Goal: Find contact information: Find contact information

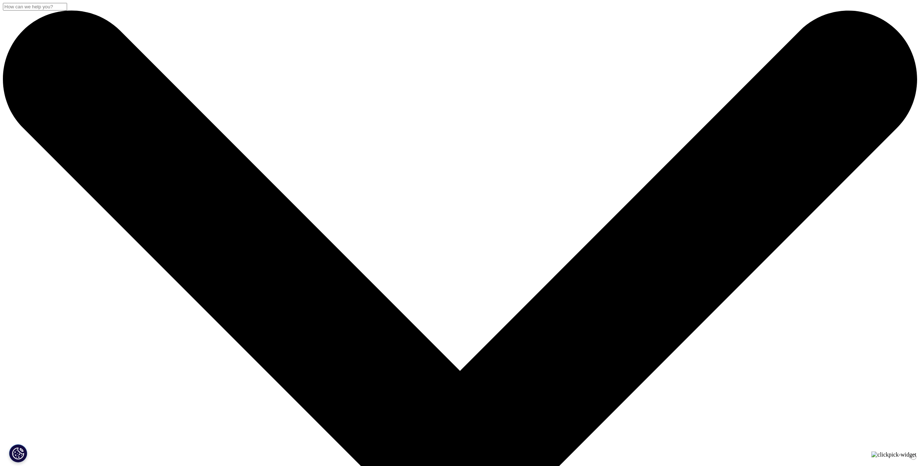
drag, startPoint x: 24, startPoint y: 15, endPoint x: 216, endPoint y: 22, distance: 192.3
drag, startPoint x: 285, startPoint y: 430, endPoint x: 289, endPoint y: 443, distance: 13.1
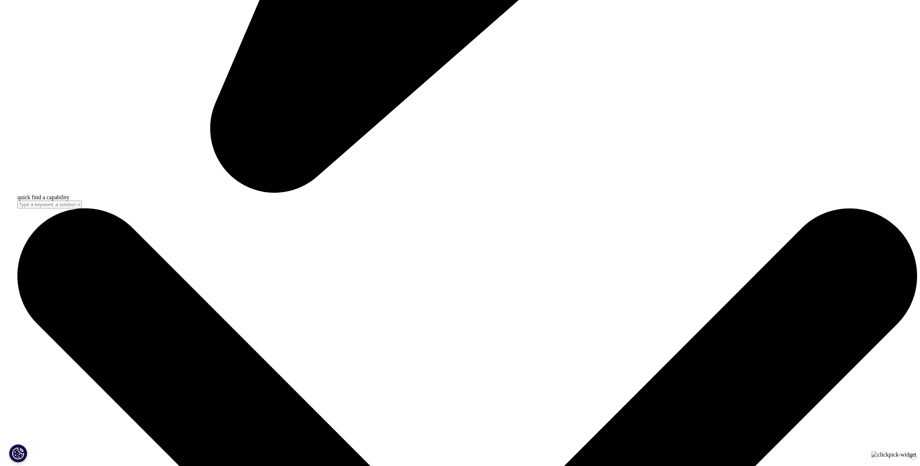
scroll to position [979, 0]
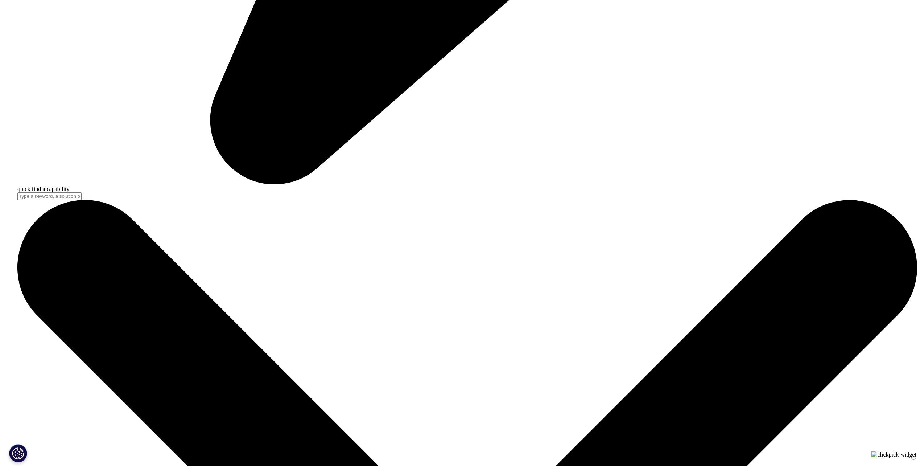
scroll to position [979, 0]
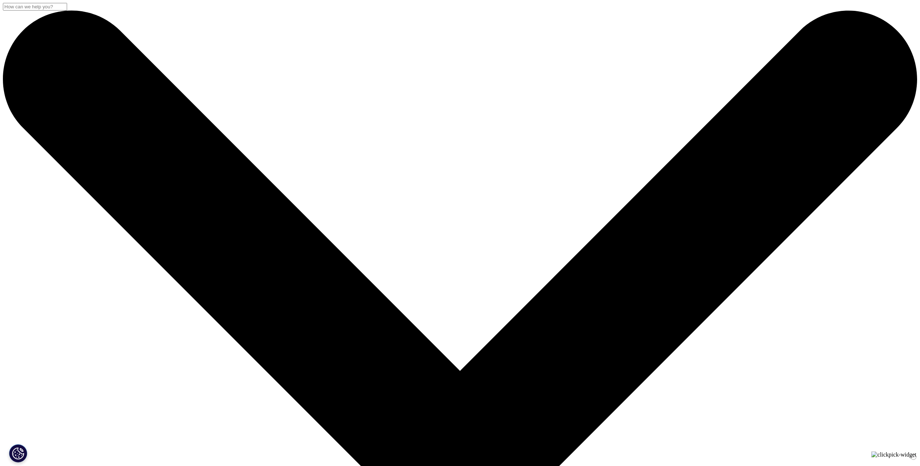
checkbox input "true"
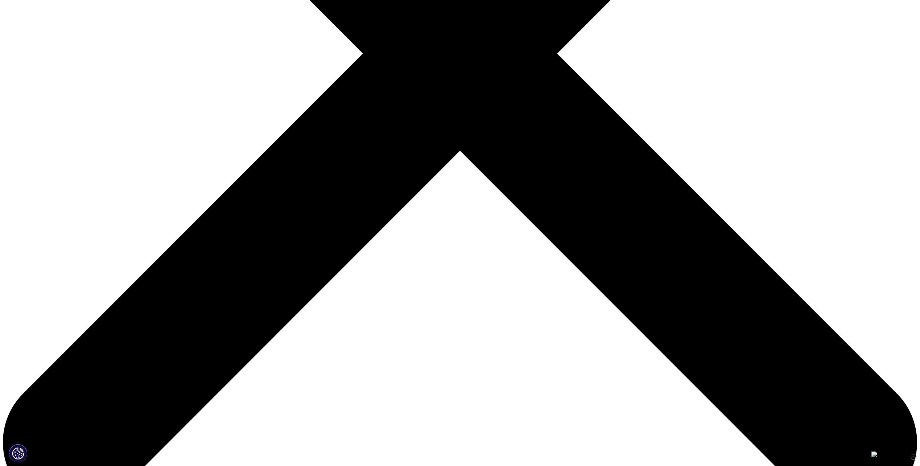
scroll to position [428, 0]
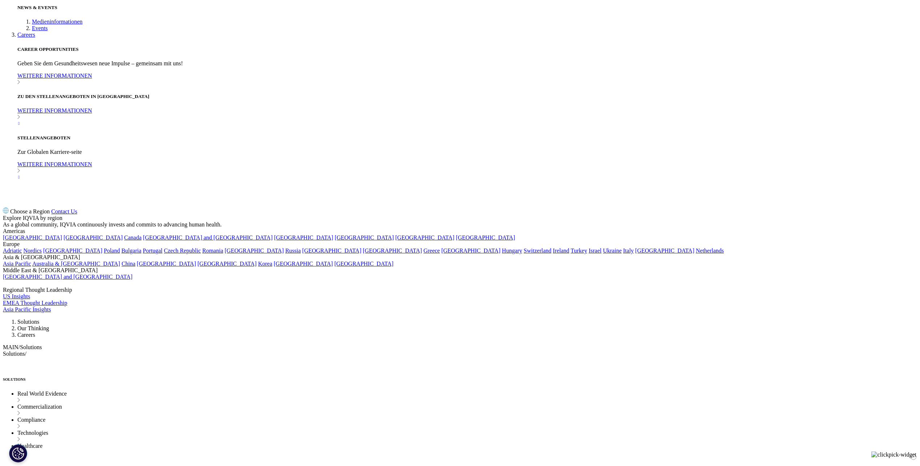
click at [495, 422] on link "Karriere" at bounding box center [487, 428] width 33 height 12
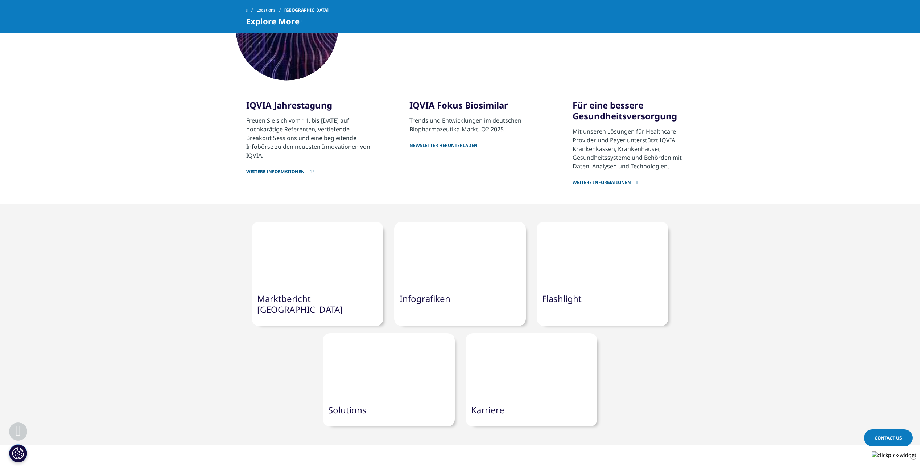
click at [483, 404] on link "Karriere" at bounding box center [487, 410] width 33 height 12
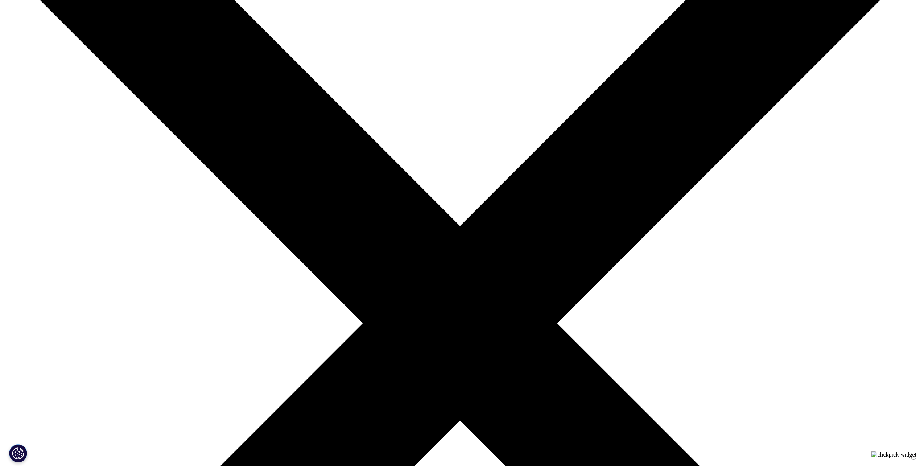
scroll to position [145, 0]
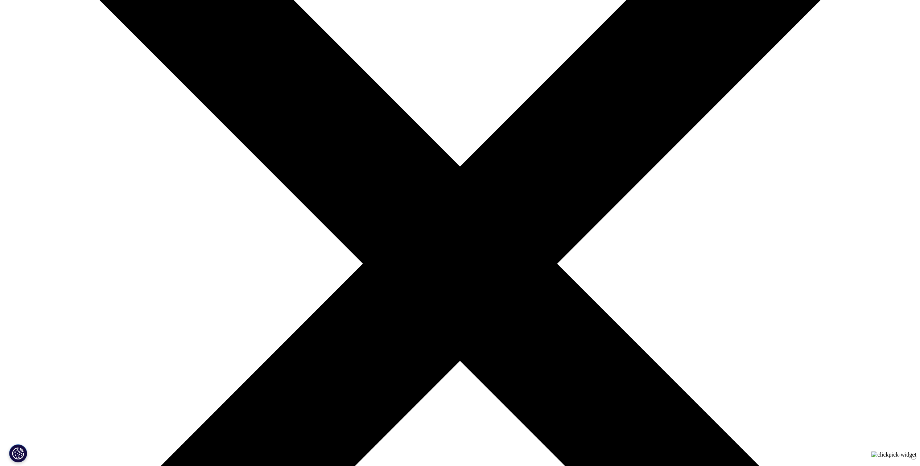
scroll to position [218, 0]
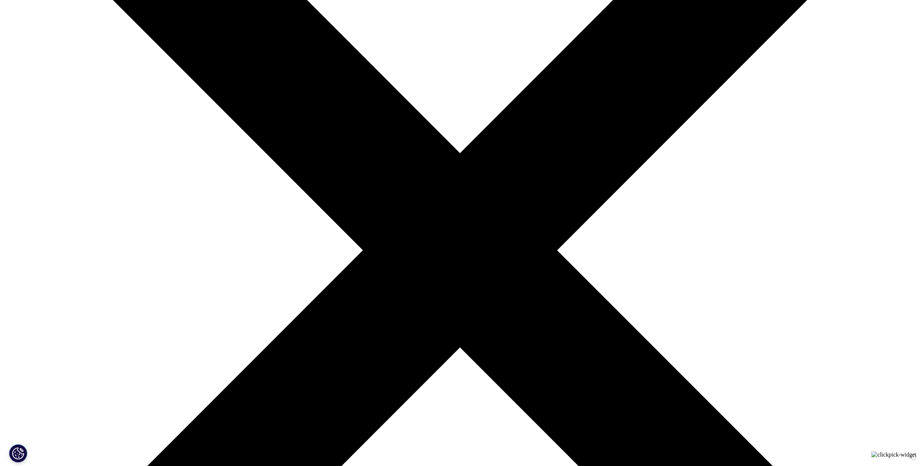
drag, startPoint x: 321, startPoint y: 248, endPoint x: 387, endPoint y: 275, distance: 71.9
drag, startPoint x: 316, startPoint y: 246, endPoint x: 387, endPoint y: 271, distance: 75.1
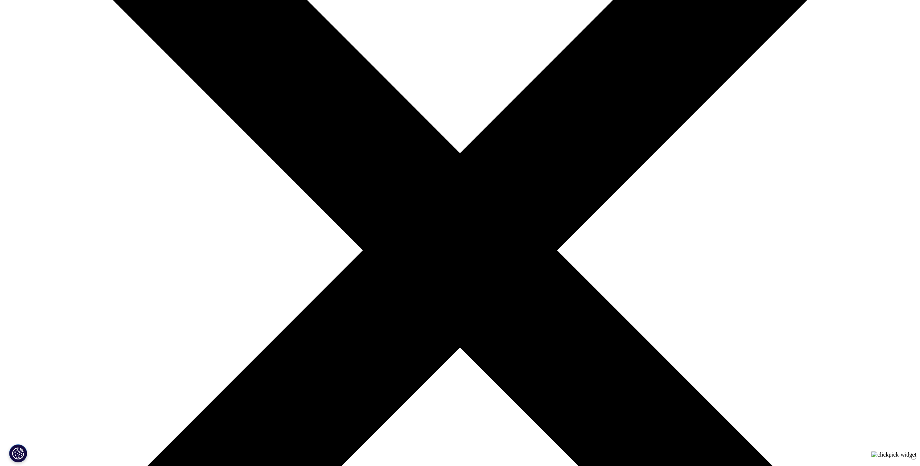
copy span "IQVIA Commercial GmbH & Co. OHG IQVIA RDS GmbH [STREET_ADDRESS]"
